Goal: Transaction & Acquisition: Purchase product/service

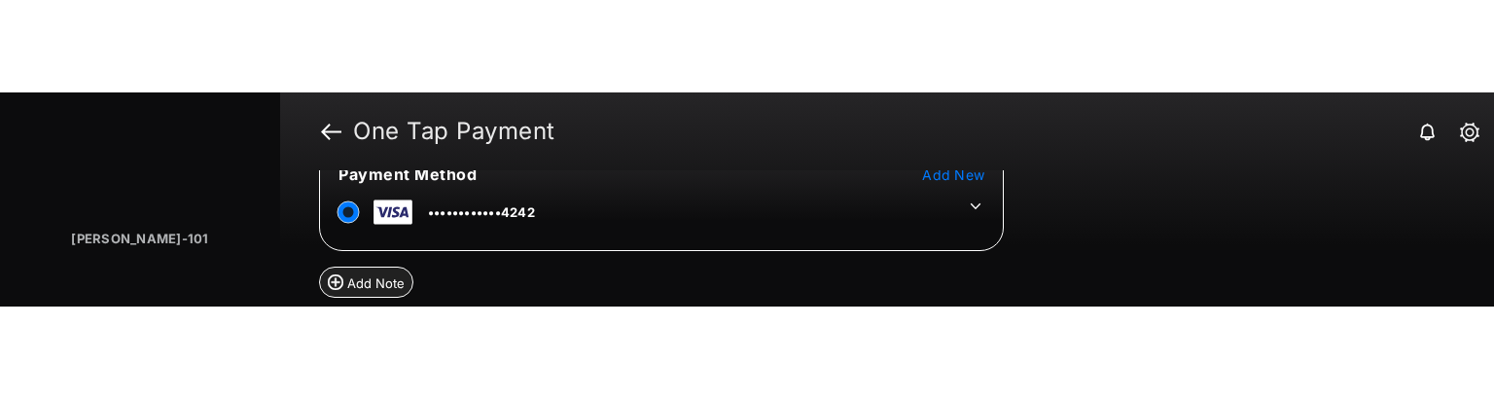
scroll to position [194, 0]
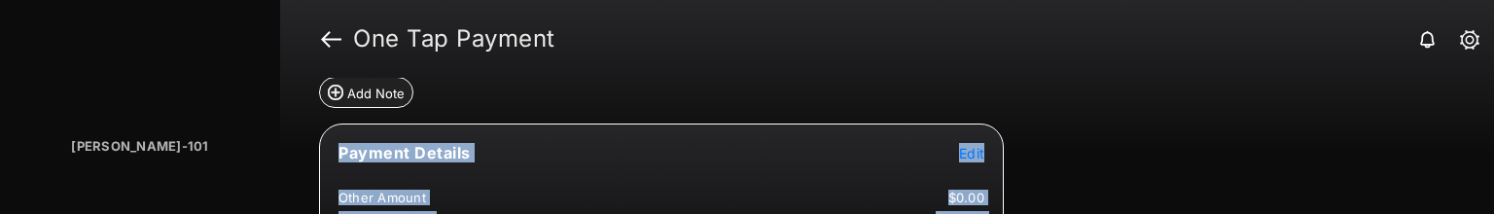
drag, startPoint x: 1132, startPoint y: 216, endPoint x: 1140, endPoint y: 398, distance: 182.0
click at [1140, 213] on html "Bldg Vayujeet-101 Home Financial Custom Housing Agreement Details Maintenance P…" at bounding box center [747, 107] width 1494 height 214
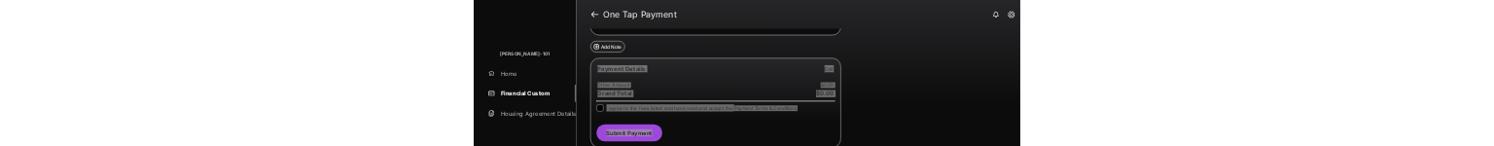
scroll to position [132, 0]
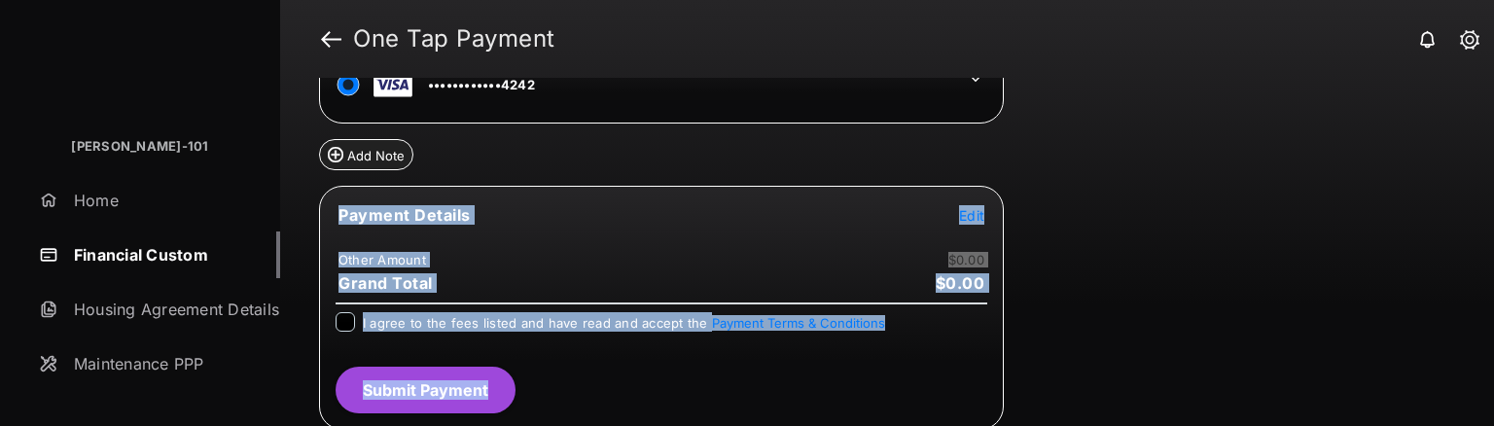
click at [96, 203] on link "Home" at bounding box center [155, 200] width 249 height 47
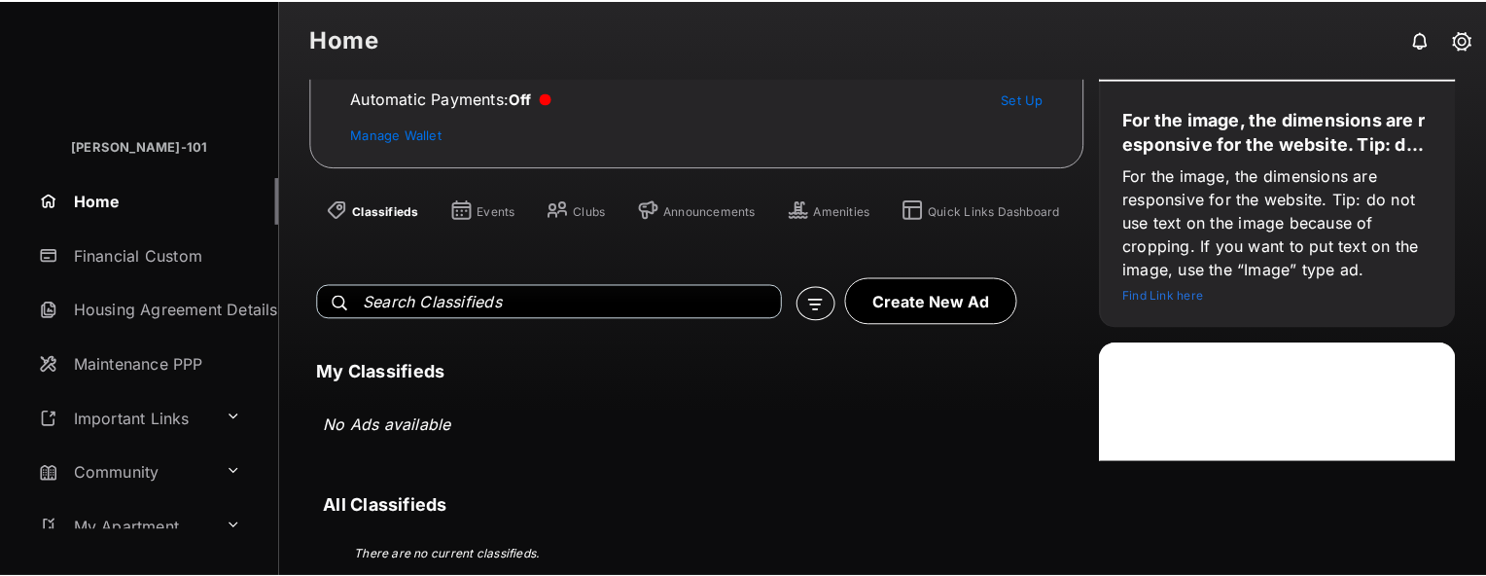
scroll to position [262, 0]
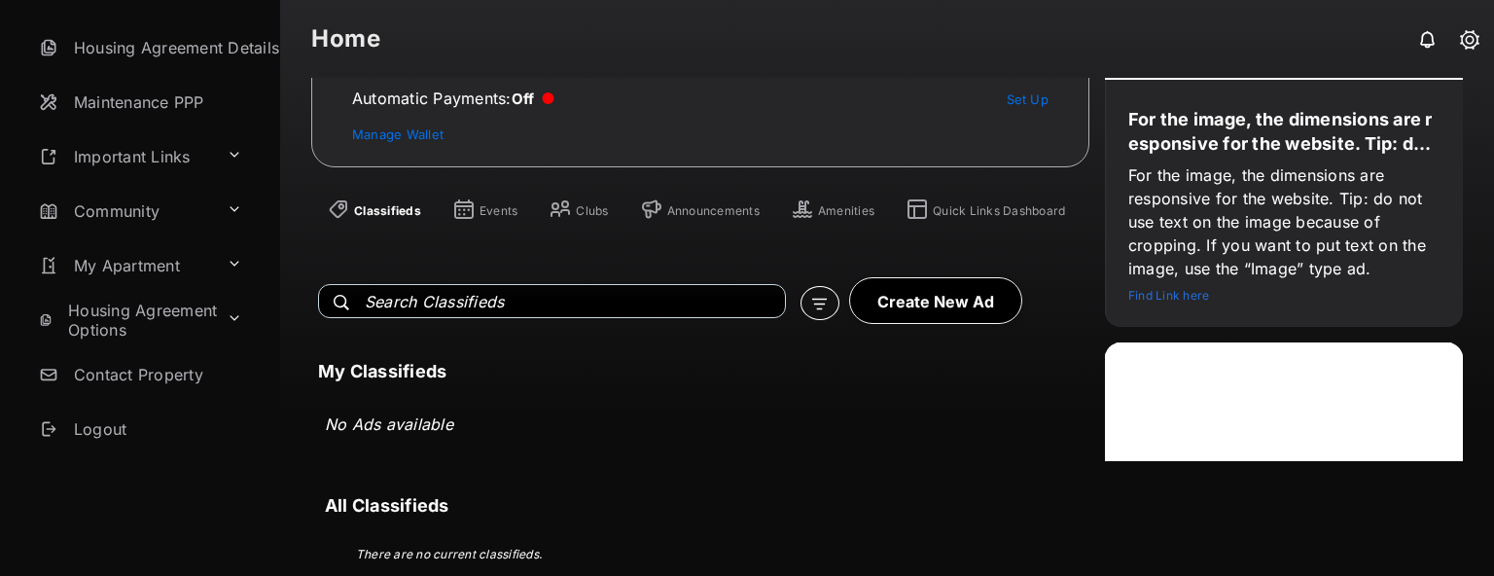
click at [133, 213] on link "Logout" at bounding box center [155, 429] width 249 height 47
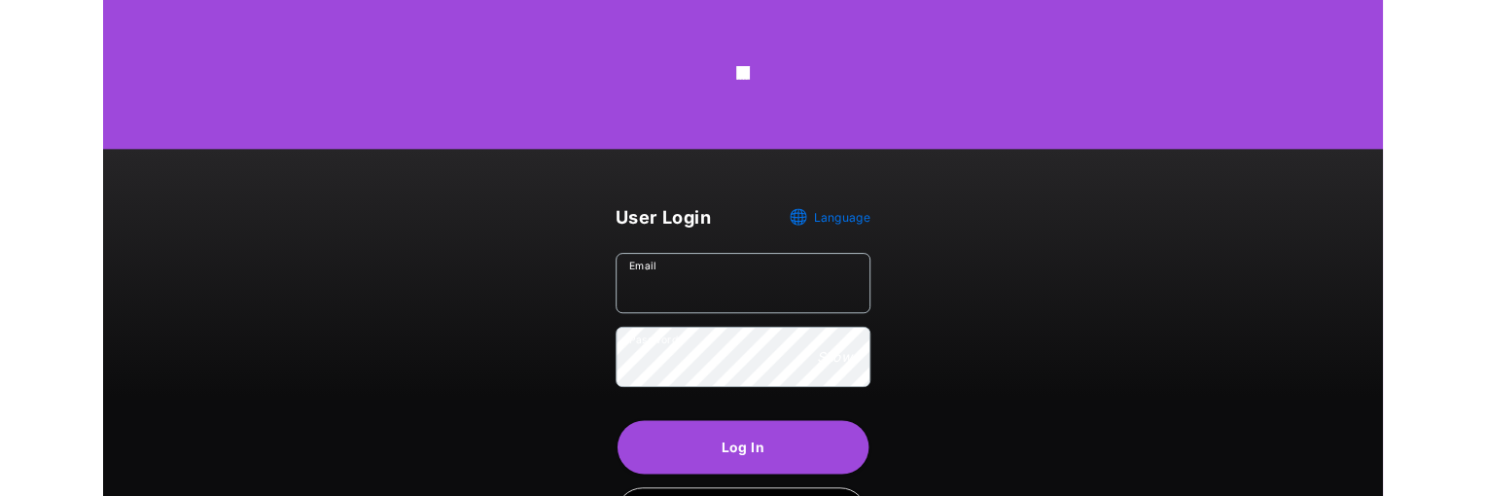
scroll to position [142, 0]
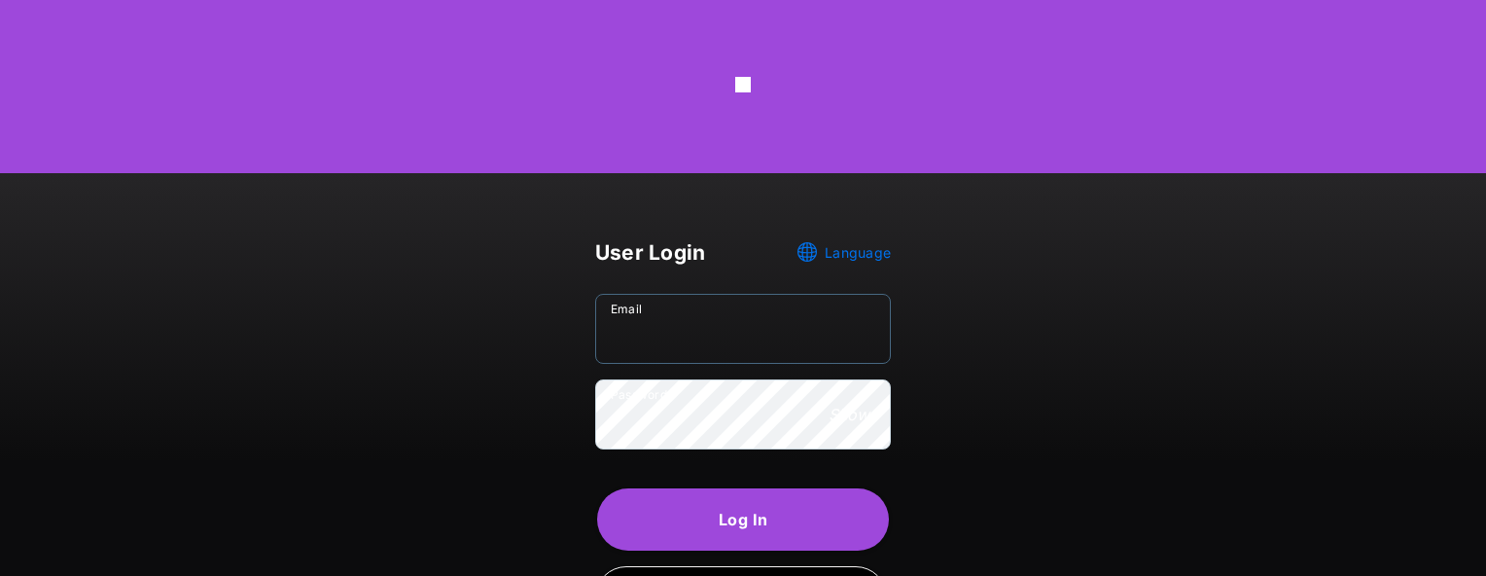
click at [714, 213] on input "Email" at bounding box center [743, 329] width 296 height 70
type input "**********"
click at [757, 213] on form "**********" at bounding box center [743, 456] width 296 height 343
click at [828, 213] on button "Log In" at bounding box center [743, 519] width 292 height 62
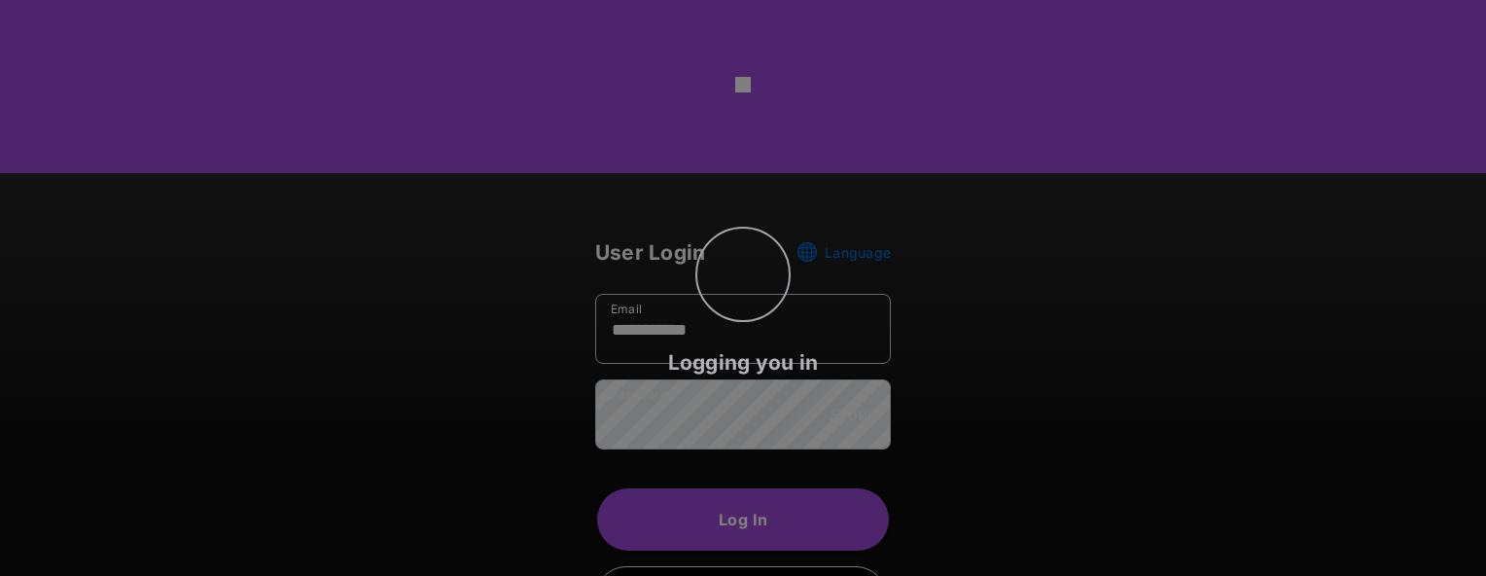
click at [1166, 213] on div "Logging you in" at bounding box center [743, 288] width 1486 height 576
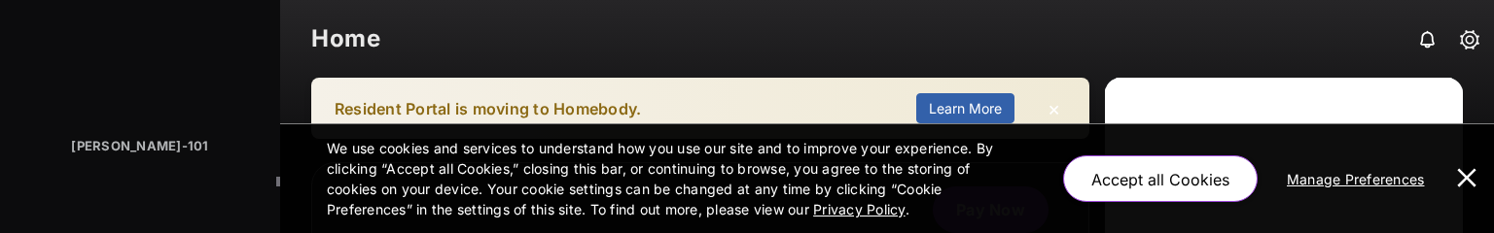
click at [1444, 202] on div "We use cookies and services to understand how you use our site and to improve y…" at bounding box center [887, 178] width 1120 height 109
click at [1469, 180] on button at bounding box center [1466, 178] width 39 height 109
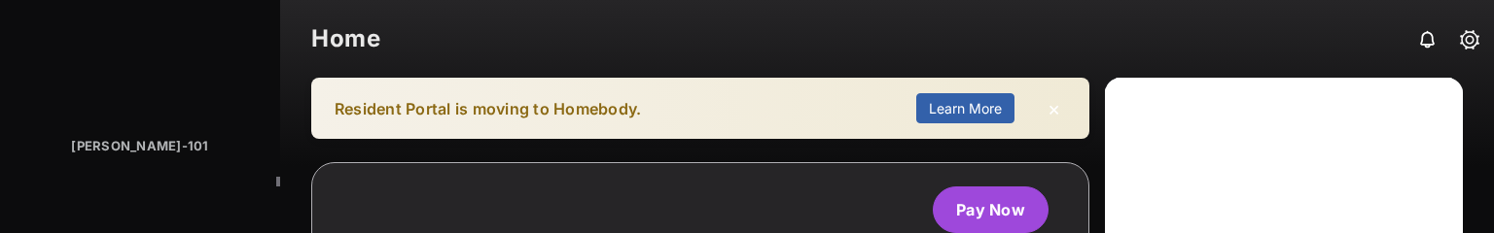
click at [987, 195] on link "Pay Now" at bounding box center [991, 210] width 116 height 47
